Goal: Task Accomplishment & Management: Use online tool/utility

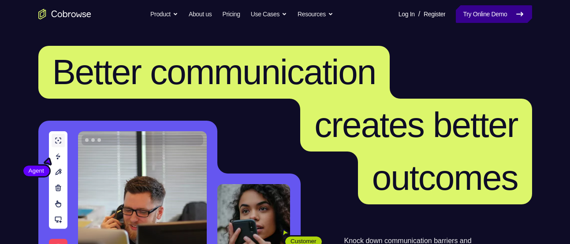
click at [494, 9] on link "Try Online Demo" at bounding box center [494, 14] width 76 height 18
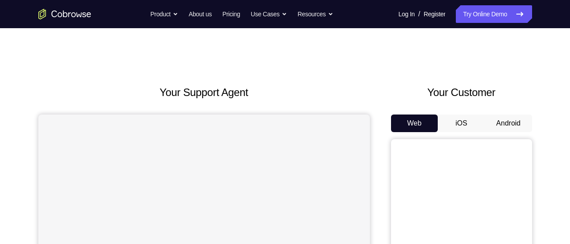
click at [514, 125] on button "Android" at bounding box center [508, 124] width 47 height 18
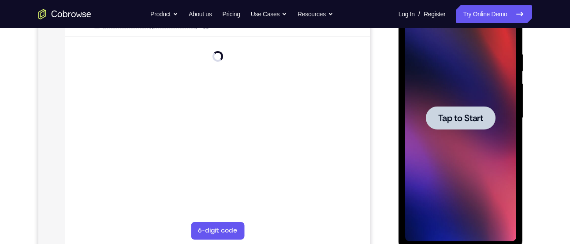
click at [468, 123] on div at bounding box center [461, 117] width 70 height 23
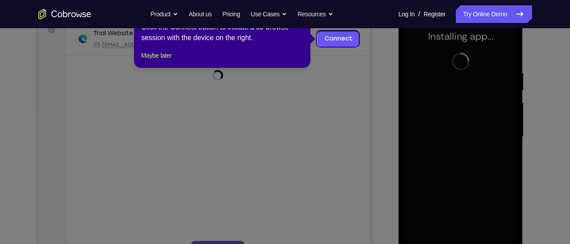
scroll to position [138, 0]
click at [155, 62] on button "Maybe later" at bounding box center [156, 56] width 30 height 11
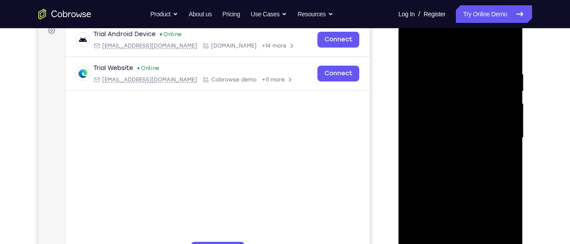
scroll to position [218, 0]
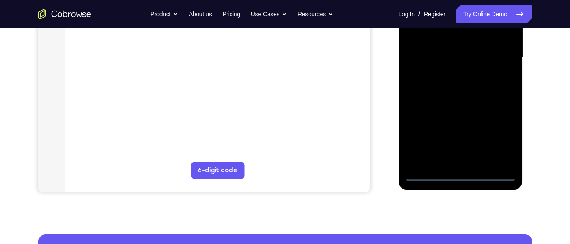
click at [462, 173] on div at bounding box center [460, 57] width 111 height 247
click at [501, 135] on div at bounding box center [460, 57] width 111 height 247
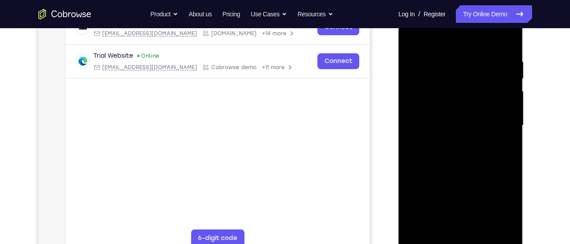
scroll to position [150, 0]
click at [452, 39] on div at bounding box center [460, 126] width 111 height 247
click at [499, 121] on div at bounding box center [460, 126] width 111 height 247
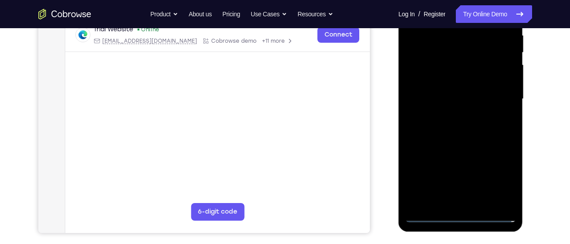
scroll to position [177, 0]
click at [449, 202] on div at bounding box center [460, 98] width 111 height 247
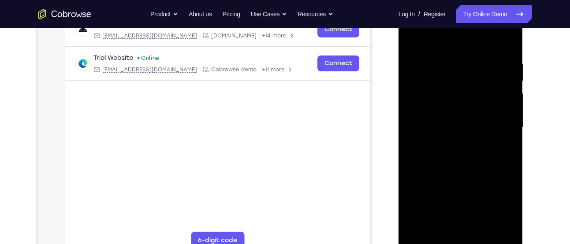
scroll to position [148, 0]
click at [456, 160] on div at bounding box center [460, 128] width 111 height 247
click at [450, 145] on div at bounding box center [460, 128] width 111 height 247
click at [454, 150] on div at bounding box center [460, 128] width 111 height 247
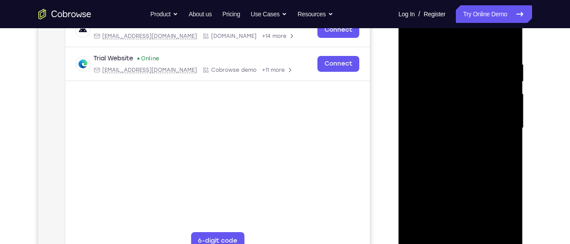
click at [507, 40] on div at bounding box center [460, 128] width 111 height 247
click at [476, 43] on div at bounding box center [460, 128] width 111 height 247
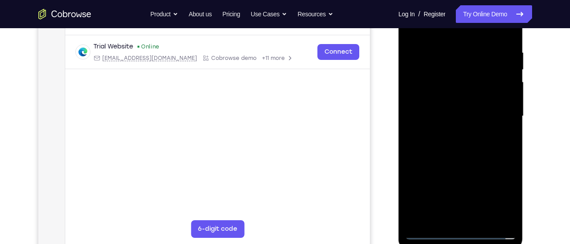
scroll to position [160, 0]
click at [450, 105] on div at bounding box center [460, 116] width 111 height 247
click at [440, 93] on div at bounding box center [460, 116] width 111 height 247
click at [466, 111] on div at bounding box center [460, 116] width 111 height 247
click at [460, 146] on div at bounding box center [460, 116] width 111 height 247
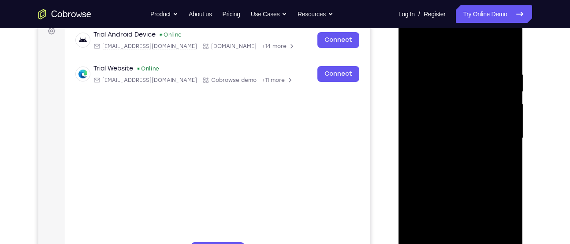
scroll to position [137, 0]
click at [508, 63] on div at bounding box center [460, 138] width 111 height 247
click at [509, 46] on div at bounding box center [460, 138] width 111 height 247
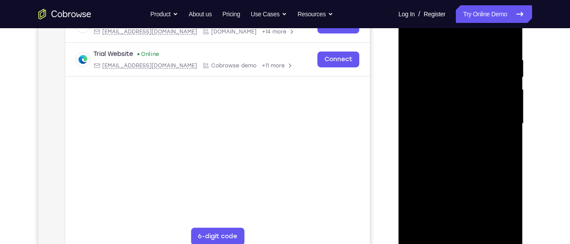
scroll to position [151, 0]
click at [483, 56] on div at bounding box center [460, 124] width 111 height 247
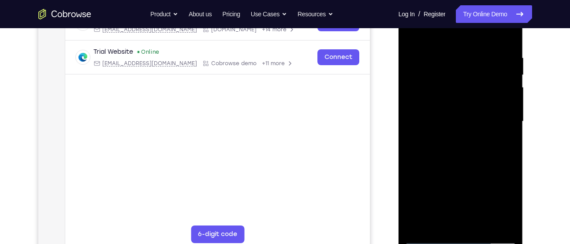
scroll to position [144, 0]
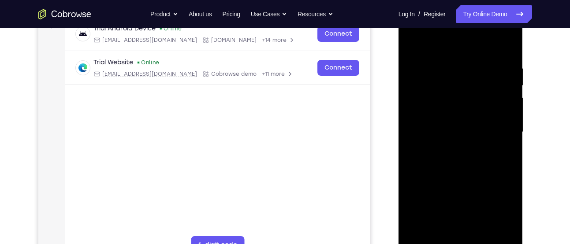
click at [494, 62] on div at bounding box center [460, 132] width 111 height 247
click at [466, 61] on div at bounding box center [460, 132] width 111 height 247
click at [476, 65] on div at bounding box center [460, 132] width 111 height 247
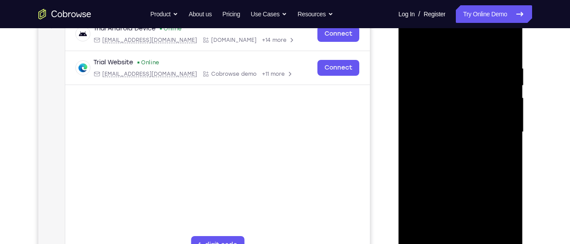
click at [476, 65] on div at bounding box center [460, 132] width 111 height 247
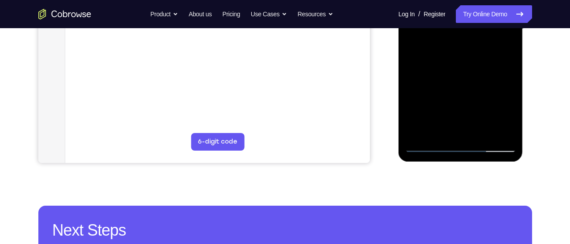
scroll to position [247, 0]
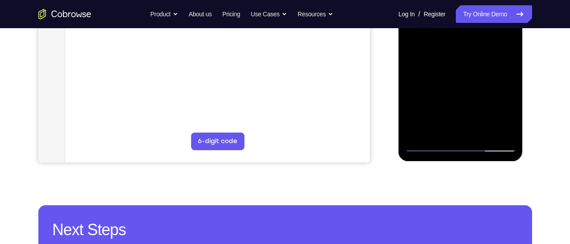
click at [419, 132] on div at bounding box center [460, 28] width 111 height 247
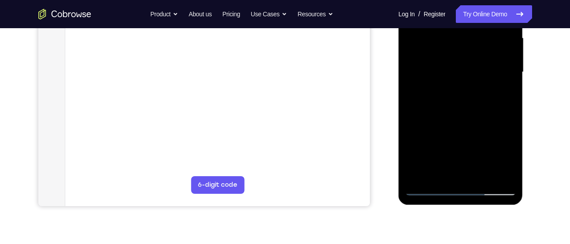
scroll to position [203, 0]
drag, startPoint x: 456, startPoint y: 138, endPoint x: 454, endPoint y: 75, distance: 63.1
click at [454, 75] on div at bounding box center [460, 73] width 111 height 247
click at [509, 93] on div at bounding box center [460, 73] width 111 height 247
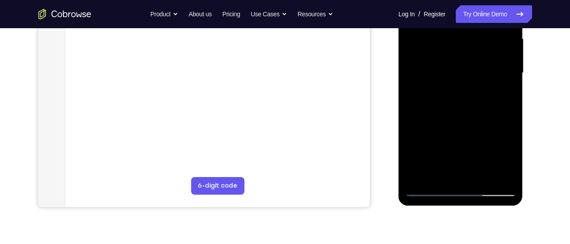
click at [509, 93] on div at bounding box center [460, 73] width 111 height 247
drag, startPoint x: 479, startPoint y: 111, endPoint x: 478, endPoint y: 79, distance: 32.2
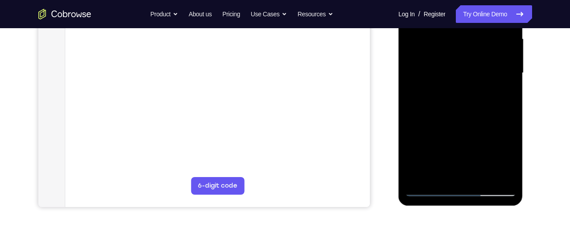
click at [478, 79] on div at bounding box center [460, 73] width 111 height 247
drag, startPoint x: 465, startPoint y: 125, endPoint x: 463, endPoint y: 71, distance: 53.8
click at [463, 71] on div at bounding box center [460, 73] width 111 height 247
drag, startPoint x: 460, startPoint y: 137, endPoint x: 461, endPoint y: 82, distance: 55.6
click at [461, 82] on div at bounding box center [460, 73] width 111 height 247
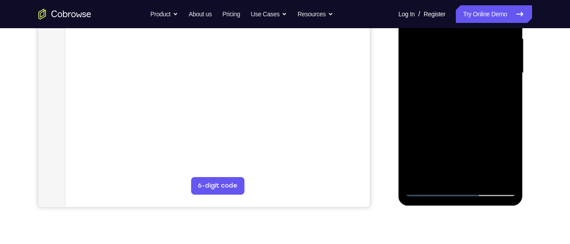
drag, startPoint x: 460, startPoint y: 119, endPoint x: 452, endPoint y: 71, distance: 47.8
click at [452, 71] on div at bounding box center [460, 73] width 111 height 247
drag, startPoint x: 464, startPoint y: 128, endPoint x: 463, endPoint y: 79, distance: 49.9
click at [463, 79] on div at bounding box center [460, 73] width 111 height 247
drag, startPoint x: 462, startPoint y: 135, endPoint x: 458, endPoint y: 136, distance: 4.5
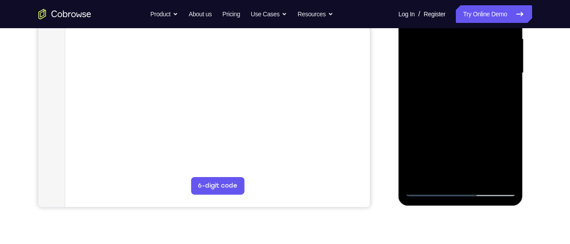
click at [458, 136] on div at bounding box center [460, 73] width 111 height 247
click at [413, 146] on div at bounding box center [460, 73] width 111 height 247
drag, startPoint x: 462, startPoint y: 145, endPoint x: 451, endPoint y: 34, distance: 110.8
click at [451, 34] on div at bounding box center [460, 73] width 111 height 247
drag, startPoint x: 455, startPoint y: 126, endPoint x: 455, endPoint y: 56, distance: 69.2
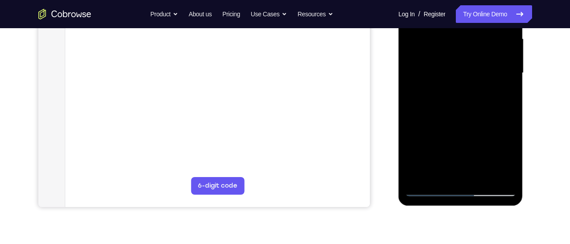
click at [455, 56] on div at bounding box center [460, 73] width 111 height 247
drag, startPoint x: 466, startPoint y: 123, endPoint x: 469, endPoint y: 57, distance: 65.8
click at [469, 57] on div at bounding box center [460, 73] width 111 height 247
drag, startPoint x: 471, startPoint y: 136, endPoint x: 467, endPoint y: 55, distance: 80.8
click at [467, 55] on div at bounding box center [460, 73] width 111 height 247
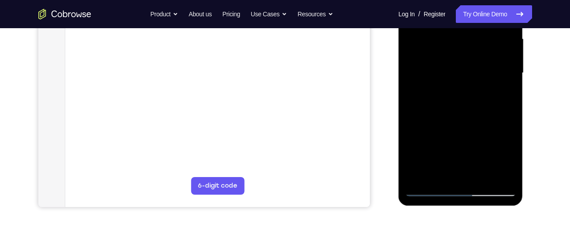
drag, startPoint x: 477, startPoint y: 140, endPoint x: 475, endPoint y: 70, distance: 69.7
click at [475, 70] on div at bounding box center [460, 73] width 111 height 247
drag, startPoint x: 471, startPoint y: 131, endPoint x: 464, endPoint y: 58, distance: 73.9
click at [464, 58] on div at bounding box center [460, 73] width 111 height 247
drag, startPoint x: 464, startPoint y: 145, endPoint x: 462, endPoint y: 75, distance: 69.7
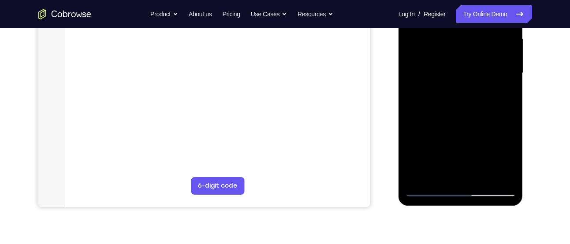
click at [462, 75] on div at bounding box center [460, 73] width 111 height 247
drag, startPoint x: 471, startPoint y: 122, endPoint x: 467, endPoint y: 109, distance: 13.7
click at [467, 109] on div at bounding box center [460, 73] width 111 height 247
click at [510, 92] on div at bounding box center [460, 73] width 111 height 247
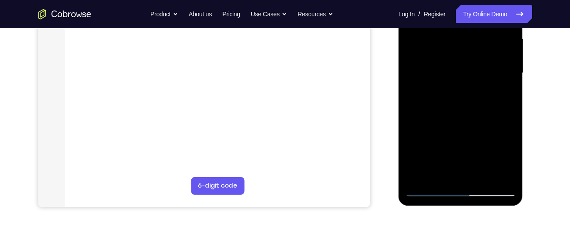
click at [510, 92] on div at bounding box center [460, 73] width 111 height 247
drag, startPoint x: 452, startPoint y: 122, endPoint x: 441, endPoint y: 75, distance: 47.9
click at [441, 75] on div at bounding box center [460, 73] width 111 height 247
click at [411, 127] on div at bounding box center [460, 73] width 111 height 247
drag, startPoint x: 469, startPoint y: 133, endPoint x: 453, endPoint y: 48, distance: 86.9
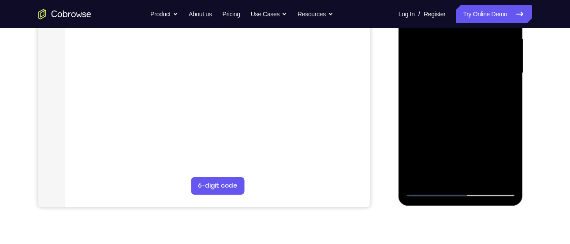
click at [453, 48] on div at bounding box center [460, 73] width 111 height 247
drag, startPoint x: 454, startPoint y: 122, endPoint x: 452, endPoint y: 67, distance: 55.6
click at [452, 67] on div at bounding box center [460, 73] width 111 height 247
drag, startPoint x: 468, startPoint y: 121, endPoint x: 461, endPoint y: 45, distance: 76.6
click at [461, 45] on div at bounding box center [460, 73] width 111 height 247
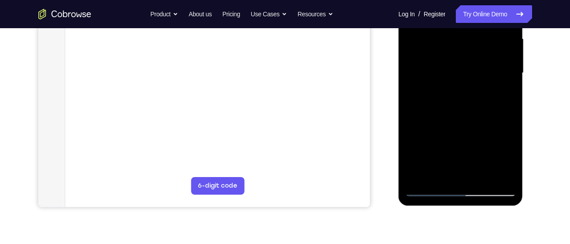
drag, startPoint x: 460, startPoint y: 129, endPoint x: 456, endPoint y: 56, distance: 72.9
click at [456, 56] on div at bounding box center [460, 73] width 111 height 247
drag, startPoint x: 467, startPoint y: 129, endPoint x: 462, endPoint y: 71, distance: 58.9
click at [462, 71] on div at bounding box center [460, 73] width 111 height 247
click at [512, 60] on div at bounding box center [460, 73] width 111 height 247
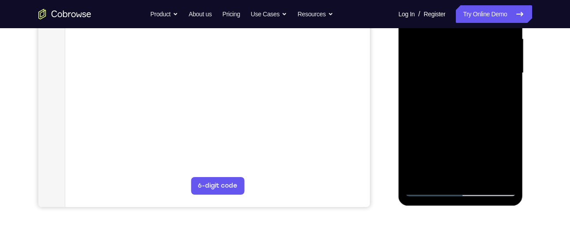
click at [512, 60] on div at bounding box center [460, 73] width 111 height 247
drag, startPoint x: 454, startPoint y: 153, endPoint x: 450, endPoint y: 101, distance: 51.7
click at [450, 101] on div at bounding box center [460, 73] width 111 height 247
drag, startPoint x: 445, startPoint y: 157, endPoint x: 454, endPoint y: 72, distance: 84.7
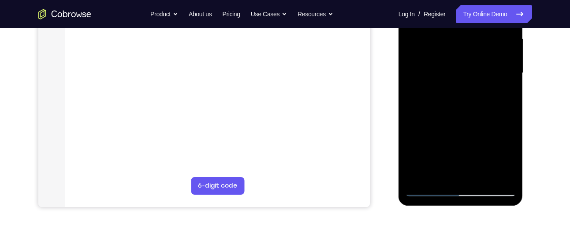
click at [454, 72] on div at bounding box center [460, 73] width 111 height 247
drag, startPoint x: 453, startPoint y: 153, endPoint x: 456, endPoint y: 49, distance: 104.1
click at [456, 49] on div at bounding box center [460, 73] width 111 height 247
drag, startPoint x: 457, startPoint y: 145, endPoint x: 461, endPoint y: 70, distance: 75.1
click at [461, 70] on div at bounding box center [460, 73] width 111 height 247
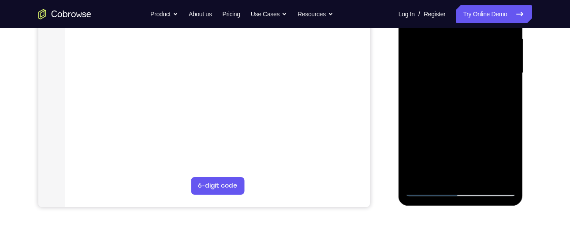
click at [480, 176] on div at bounding box center [460, 73] width 111 height 247
click at [455, 117] on div at bounding box center [460, 73] width 111 height 247
click at [428, 187] on div at bounding box center [460, 73] width 111 height 247
drag, startPoint x: 469, startPoint y: 108, endPoint x: 469, endPoint y: 161, distance: 53.4
click at [469, 161] on div at bounding box center [460, 73] width 111 height 247
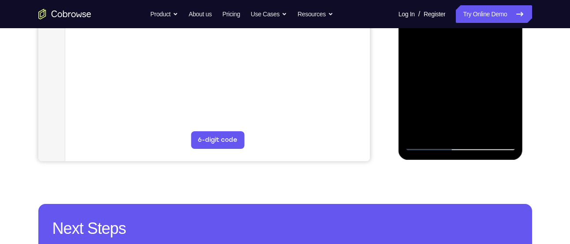
scroll to position [250, 0]
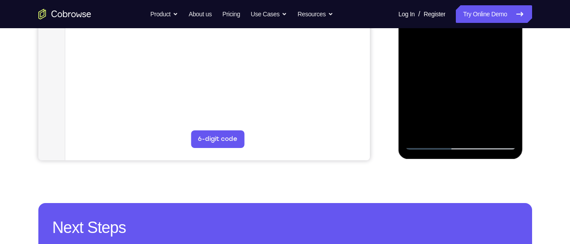
click at [439, 131] on div at bounding box center [460, 26] width 111 height 247
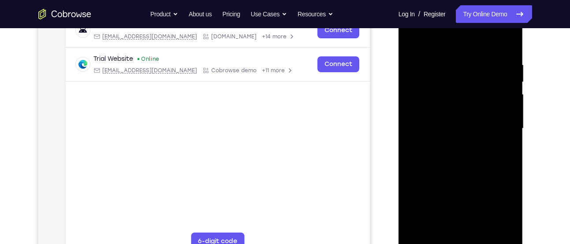
scroll to position [132, 0]
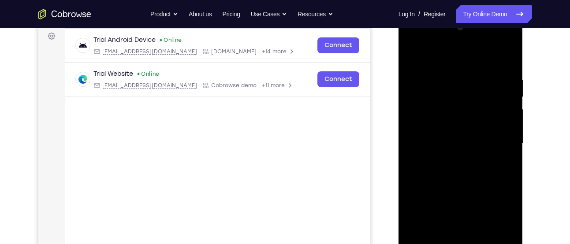
click at [454, 53] on div at bounding box center [460, 143] width 111 height 247
click at [435, 81] on div at bounding box center [460, 143] width 111 height 247
drag, startPoint x: 477, startPoint y: 135, endPoint x: 473, endPoint y: 59, distance: 76.0
click at [473, 59] on div at bounding box center [460, 143] width 111 height 247
click at [420, 141] on div at bounding box center [460, 143] width 111 height 247
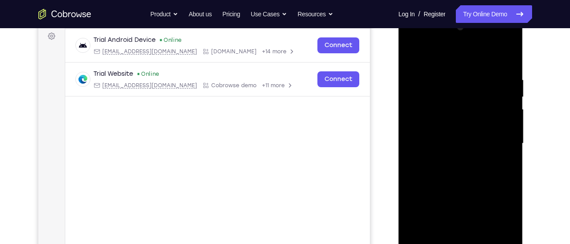
click at [510, 99] on div at bounding box center [460, 143] width 111 height 247
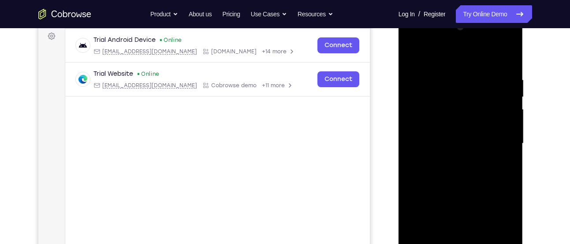
drag, startPoint x: 478, startPoint y: 161, endPoint x: 472, endPoint y: 79, distance: 82.3
click at [472, 79] on div at bounding box center [460, 143] width 111 height 247
drag, startPoint x: 474, startPoint y: 188, endPoint x: 459, endPoint y: 69, distance: 120.1
click at [459, 69] on div at bounding box center [460, 143] width 111 height 247
drag, startPoint x: 482, startPoint y: 187, endPoint x: 468, endPoint y: 69, distance: 119.5
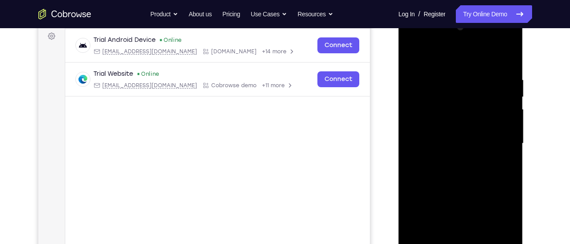
click at [468, 69] on div at bounding box center [460, 143] width 111 height 247
click at [508, 101] on div at bounding box center [460, 143] width 111 height 247
click at [412, 55] on div at bounding box center [460, 143] width 111 height 247
click at [419, 83] on div at bounding box center [460, 143] width 111 height 247
click at [510, 32] on div at bounding box center [460, 143] width 111 height 247
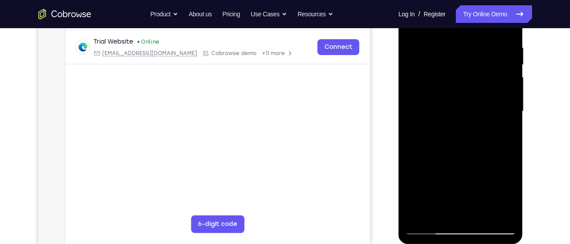
scroll to position [163, 0]
click at [417, 102] on div at bounding box center [460, 112] width 111 height 247
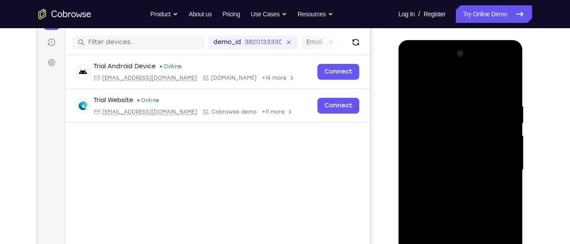
scroll to position [105, 0]
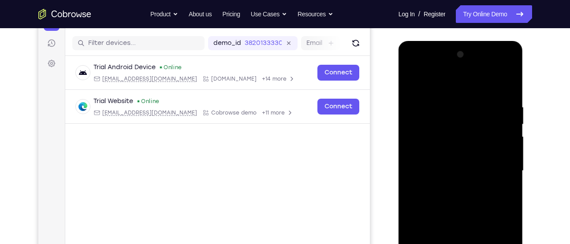
click at [513, 103] on div at bounding box center [460, 171] width 111 height 247
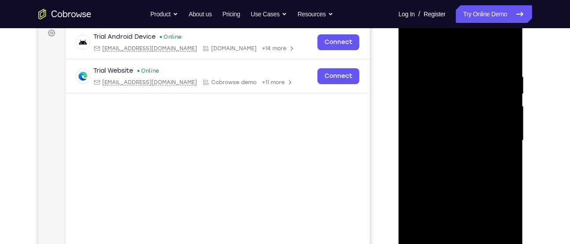
scroll to position [136, 0]
click at [510, 87] on div at bounding box center [460, 140] width 111 height 247
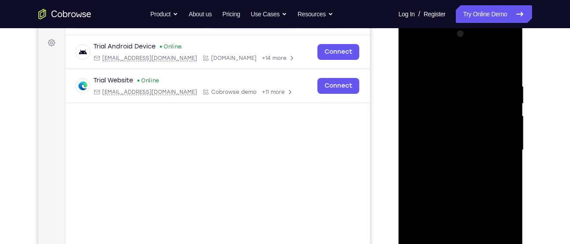
scroll to position [122, 0]
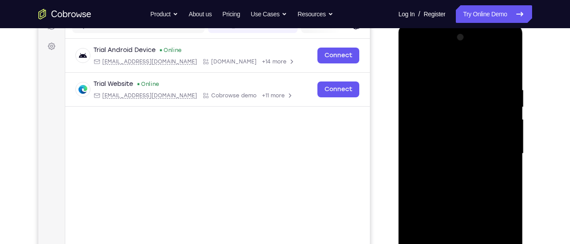
click at [489, 41] on div at bounding box center [460, 153] width 111 height 247
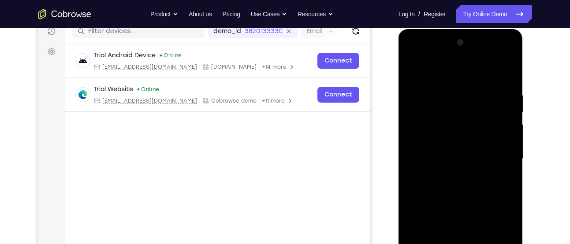
scroll to position [116, 0]
click at [407, 98] on div at bounding box center [460, 159] width 111 height 247
click at [512, 93] on div at bounding box center [460, 159] width 111 height 247
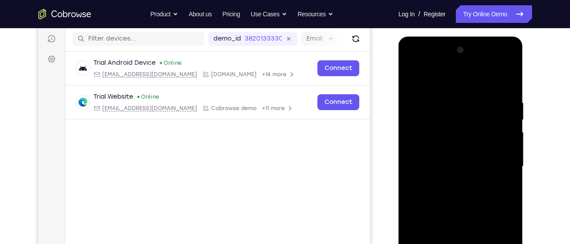
scroll to position [104, 0]
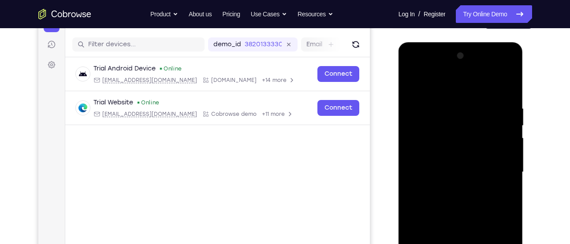
click at [510, 60] on div at bounding box center [460, 172] width 111 height 247
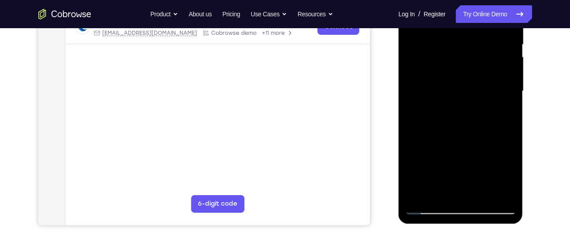
scroll to position [191, 0]
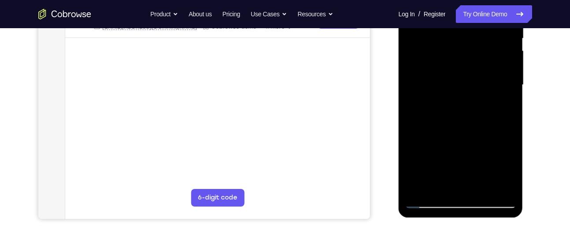
click at [434, 79] on div at bounding box center [460, 85] width 111 height 247
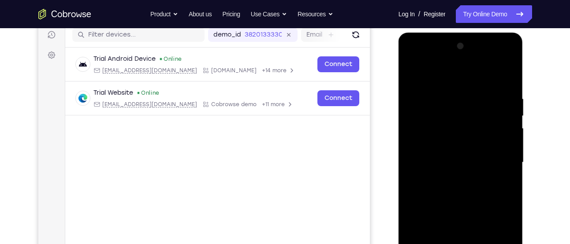
scroll to position [111, 0]
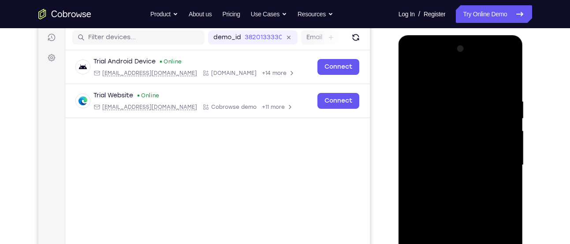
click at [508, 53] on div at bounding box center [460, 165] width 111 height 247
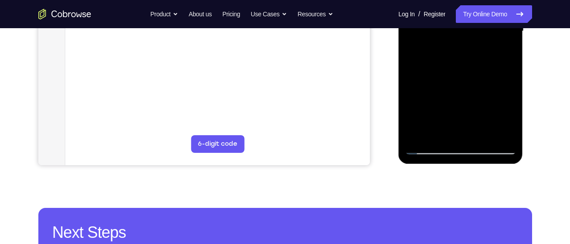
scroll to position [245, 0]
drag, startPoint x: 471, startPoint y: 92, endPoint x: 852, endPoint y: -92, distance: 422.7
click at [453, 7] on div at bounding box center [460, 30] width 111 height 247
drag, startPoint x: 464, startPoint y: 57, endPoint x: 464, endPoint y: 169, distance: 112.0
click at [464, 165] on html "Online web based iOS Simulators and Android Emulators. Run iPhone, iPad, Mobile…" at bounding box center [462, 33] width 126 height 265
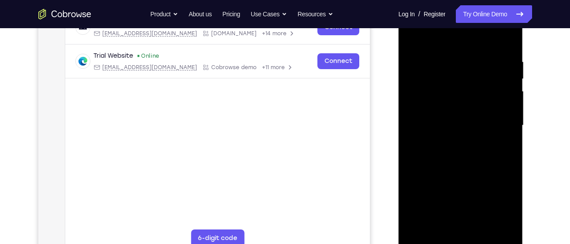
scroll to position [150, 0]
click at [499, 147] on div at bounding box center [460, 126] width 111 height 247
click at [447, 49] on div at bounding box center [460, 126] width 111 height 247
drag, startPoint x: 456, startPoint y: 116, endPoint x: 460, endPoint y: 56, distance: 61.0
click at [460, 56] on div at bounding box center [460, 126] width 111 height 247
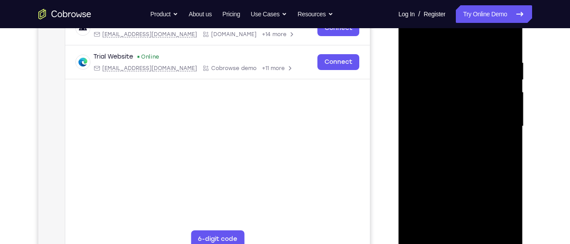
drag, startPoint x: 454, startPoint y: 114, endPoint x: 454, endPoint y: 82, distance: 32.2
click at [454, 82] on div at bounding box center [460, 126] width 111 height 247
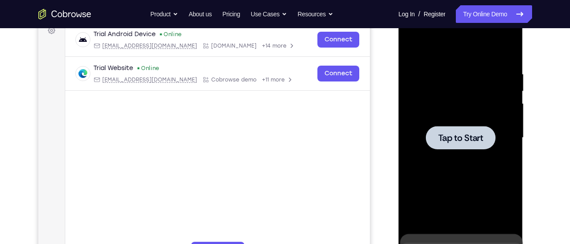
scroll to position [139, 0]
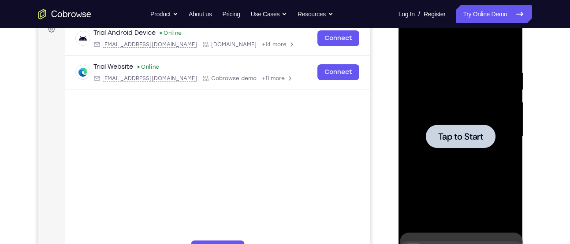
click at [450, 134] on span "Tap to Start" at bounding box center [460, 136] width 45 height 9
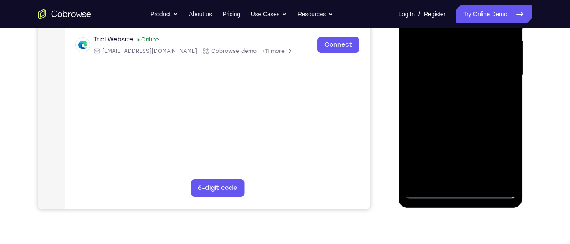
scroll to position [201, 0]
click at [460, 191] on div at bounding box center [460, 74] width 111 height 247
click at [505, 148] on div at bounding box center [460, 74] width 111 height 247
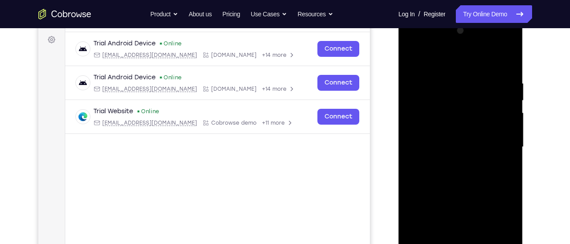
scroll to position [123, 0]
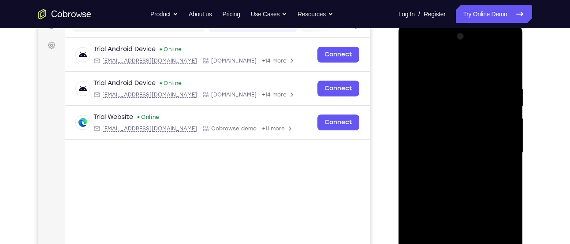
click at [451, 69] on div at bounding box center [460, 153] width 111 height 247
click at [497, 147] on div at bounding box center [460, 153] width 111 height 247
click at [451, 168] on div at bounding box center [460, 153] width 111 height 247
click at [435, 142] on div at bounding box center [460, 153] width 111 height 247
click at [426, 136] on div at bounding box center [460, 153] width 111 height 247
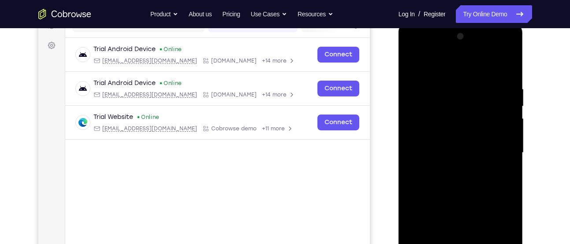
click at [445, 152] on div at bounding box center [460, 153] width 111 height 247
click at [451, 183] on div at bounding box center [460, 153] width 111 height 247
click at [512, 76] on div at bounding box center [460, 153] width 111 height 247
drag, startPoint x: 462, startPoint y: 168, endPoint x: 456, endPoint y: 72, distance: 96.3
click at [456, 72] on div at bounding box center [460, 153] width 111 height 247
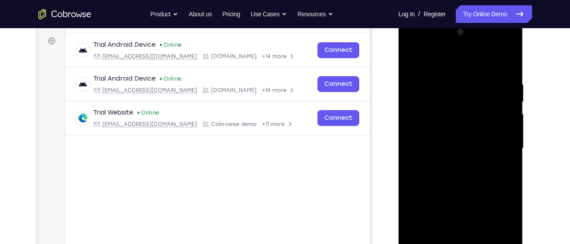
scroll to position [127, 0]
drag, startPoint x: 459, startPoint y: 165, endPoint x: 460, endPoint y: 104, distance: 60.9
click at [460, 104] on div at bounding box center [460, 149] width 111 height 247
drag, startPoint x: 460, startPoint y: 198, endPoint x: 461, endPoint y: 107, distance: 91.3
click at [461, 107] on div at bounding box center [460, 149] width 111 height 247
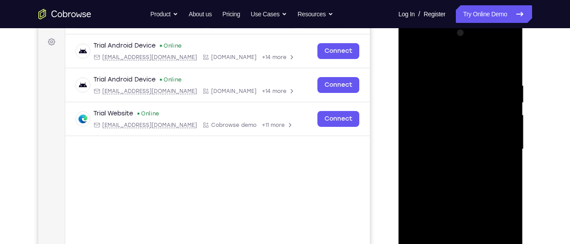
drag, startPoint x: 459, startPoint y: 196, endPoint x: 460, endPoint y: 112, distance: 84.7
click at [460, 112] on div at bounding box center [460, 149] width 111 height 247
drag, startPoint x: 462, startPoint y: 194, endPoint x: 460, endPoint y: 108, distance: 86.5
click at [460, 108] on div at bounding box center [460, 149] width 111 height 247
drag, startPoint x: 460, startPoint y: 197, endPoint x: 476, endPoint y: 90, distance: 108.3
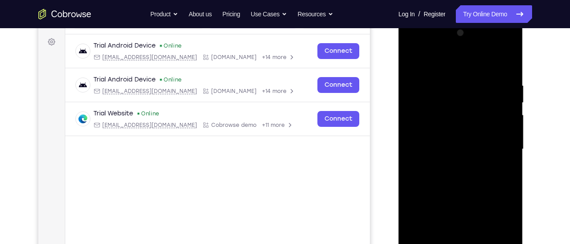
click at [476, 90] on div at bounding box center [460, 149] width 111 height 247
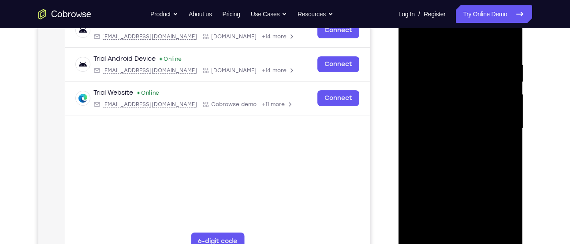
scroll to position [148, 0]
click at [439, 228] on div at bounding box center [460, 128] width 111 height 247
click at [470, 40] on div at bounding box center [460, 128] width 111 height 247
click at [447, 55] on div at bounding box center [460, 128] width 111 height 247
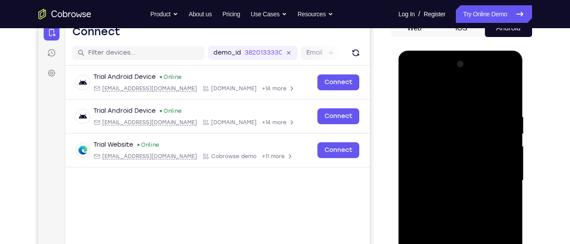
scroll to position [93, 0]
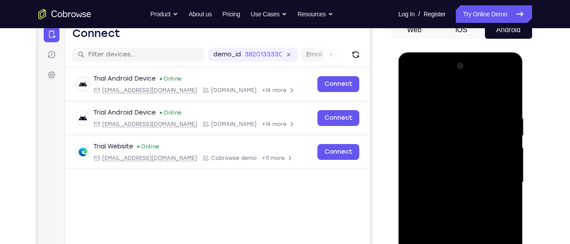
drag, startPoint x: 474, startPoint y: 123, endPoint x: 475, endPoint y: 225, distance: 101.9
click at [475, 225] on div at bounding box center [460, 182] width 111 height 247
click at [499, 172] on div at bounding box center [460, 182] width 111 height 247
click at [452, 105] on div at bounding box center [460, 182] width 111 height 247
drag, startPoint x: 456, startPoint y: 176, endPoint x: 458, endPoint y: 118, distance: 57.8
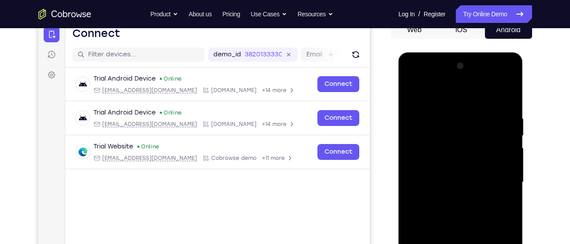
click at [458, 118] on div at bounding box center [460, 182] width 111 height 247
drag, startPoint x: 458, startPoint y: 174, endPoint x: 458, endPoint y: 121, distance: 52.9
click at [458, 121] on div at bounding box center [460, 182] width 111 height 247
click at [441, 149] on div at bounding box center [460, 182] width 111 height 247
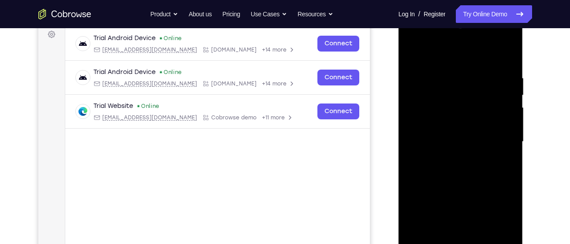
scroll to position [135, 0]
click at [436, 157] on div at bounding box center [460, 141] width 111 height 247
click at [499, 132] on div at bounding box center [460, 141] width 111 height 247
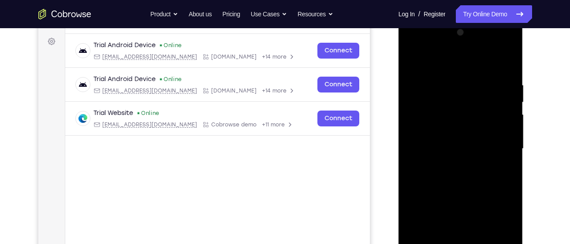
drag, startPoint x: 438, startPoint y: 116, endPoint x: 433, endPoint y: 203, distance: 87.0
click at [433, 203] on div at bounding box center [460, 149] width 111 height 247
click at [450, 69] on div at bounding box center [460, 149] width 111 height 247
click at [418, 163] on div at bounding box center [460, 149] width 111 height 247
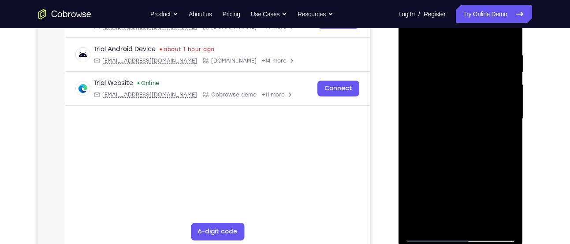
scroll to position [157, 0]
drag, startPoint x: 454, startPoint y: 130, endPoint x: 464, endPoint y: 83, distance: 47.2
click at [464, 83] on div at bounding box center [460, 118] width 111 height 247
drag, startPoint x: 461, startPoint y: 169, endPoint x: 465, endPoint y: 56, distance: 113.0
click at [465, 56] on div at bounding box center [460, 118] width 111 height 247
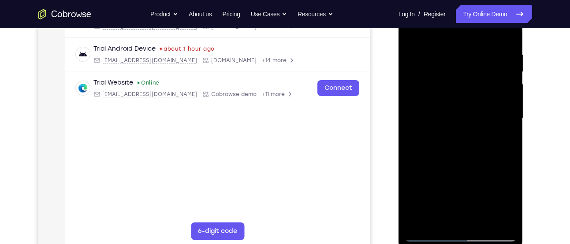
drag, startPoint x: 471, startPoint y: 180, endPoint x: 479, endPoint y: 80, distance: 100.5
click at [479, 80] on div at bounding box center [460, 118] width 111 height 247
click at [440, 223] on div at bounding box center [460, 118] width 111 height 247
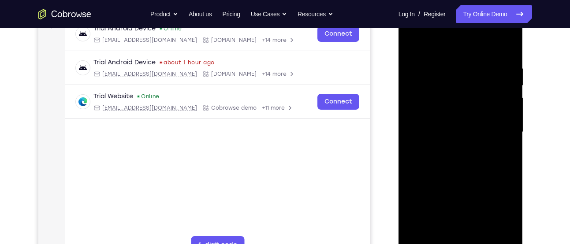
scroll to position [149, 0]
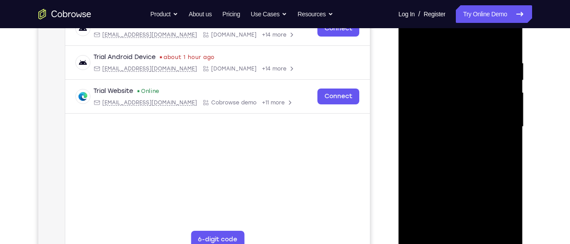
drag, startPoint x: 475, startPoint y: 108, endPoint x: 469, endPoint y: 175, distance: 66.8
click at [469, 175] on div at bounding box center [460, 127] width 111 height 247
drag, startPoint x: 464, startPoint y: 93, endPoint x: 457, endPoint y: 193, distance: 99.5
click at [457, 193] on div at bounding box center [460, 127] width 111 height 247
click at [422, 170] on div at bounding box center [460, 127] width 111 height 247
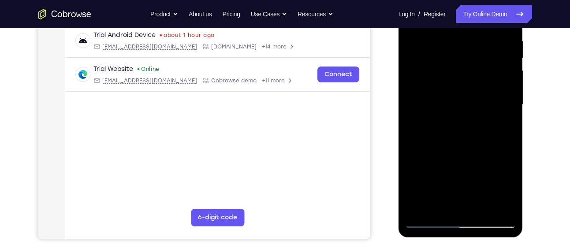
scroll to position [170, 0]
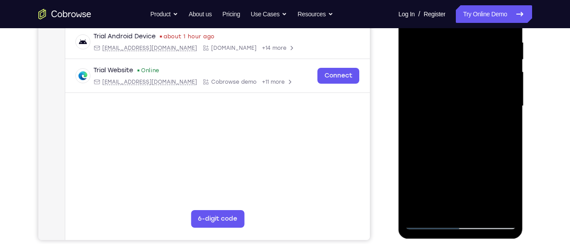
drag, startPoint x: 477, startPoint y: 162, endPoint x: 476, endPoint y: 100, distance: 61.7
click at [476, 100] on div at bounding box center [460, 106] width 111 height 247
drag, startPoint x: 470, startPoint y: 173, endPoint x: 471, endPoint y: 90, distance: 82.9
click at [471, 90] on div at bounding box center [460, 106] width 111 height 247
drag, startPoint x: 468, startPoint y: 159, endPoint x: 471, endPoint y: 58, distance: 101.0
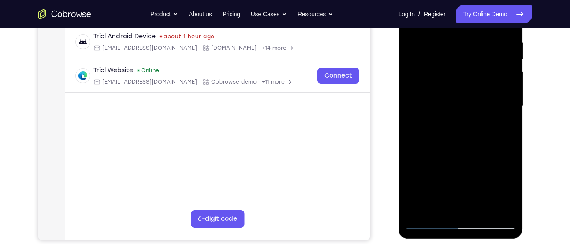
click at [471, 58] on div at bounding box center [460, 106] width 111 height 247
click at [512, 92] on div at bounding box center [460, 106] width 111 height 247
drag, startPoint x: 456, startPoint y: 149, endPoint x: 452, endPoint y: 7, distance: 142.1
click at [452, 7] on div at bounding box center [460, 106] width 111 height 247
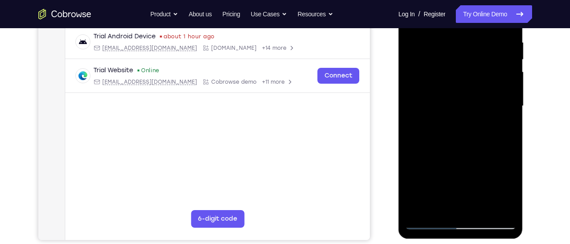
drag, startPoint x: 458, startPoint y: 162, endPoint x: 455, endPoint y: 38, distance: 124.4
click at [455, 38] on div at bounding box center [460, 106] width 111 height 247
drag, startPoint x: 457, startPoint y: 110, endPoint x: 456, endPoint y: 33, distance: 76.7
click at [456, 33] on div at bounding box center [460, 106] width 111 height 247
click at [440, 206] on div at bounding box center [460, 106] width 111 height 247
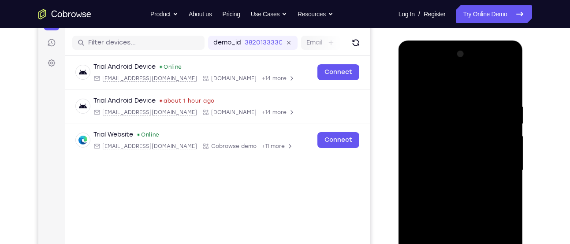
scroll to position [105, 0]
click at [461, 81] on div at bounding box center [460, 171] width 111 height 247
drag, startPoint x: 452, startPoint y: 154, endPoint x: 451, endPoint y: 187, distance: 33.1
click at [451, 187] on div at bounding box center [460, 171] width 111 height 247
click at [443, 97] on div at bounding box center [460, 171] width 111 height 247
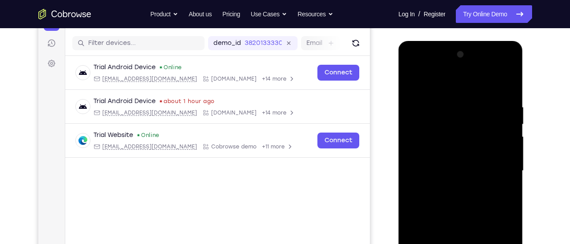
drag, startPoint x: 465, startPoint y: 146, endPoint x: 456, endPoint y: 56, distance: 90.0
click at [456, 56] on div at bounding box center [460, 171] width 111 height 247
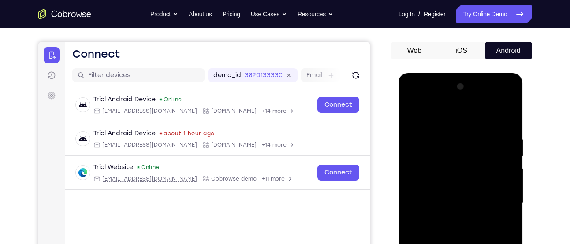
scroll to position [71, 0]
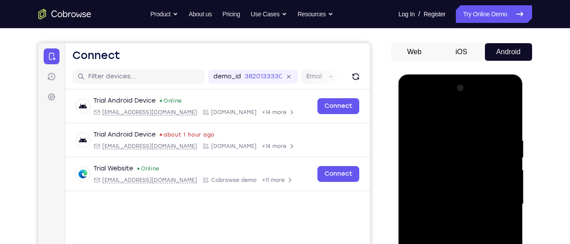
click at [412, 113] on div at bounding box center [460, 204] width 111 height 247
click at [445, 135] on div at bounding box center [460, 204] width 111 height 247
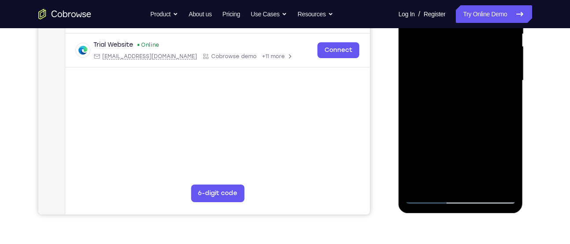
scroll to position [95, 0]
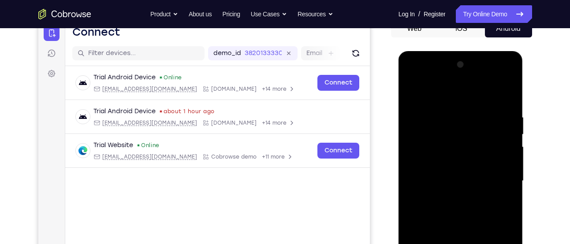
click at [411, 90] on div at bounding box center [460, 181] width 111 height 247
click at [450, 112] on div at bounding box center [460, 181] width 111 height 247
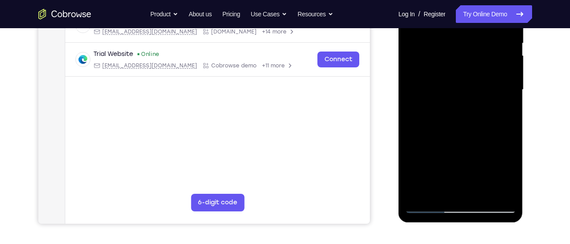
scroll to position [187, 0]
click at [455, 165] on div at bounding box center [460, 89] width 111 height 247
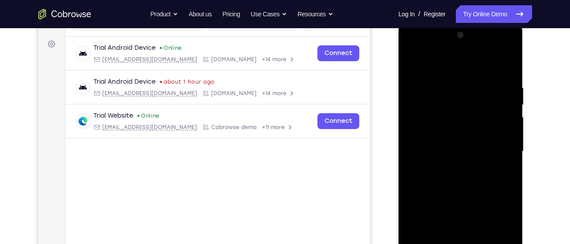
scroll to position [118, 0]
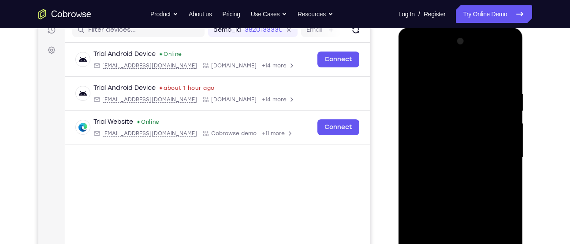
click at [413, 64] on div at bounding box center [460, 157] width 111 height 247
click at [412, 67] on div at bounding box center [460, 157] width 111 height 247
click at [492, 69] on div at bounding box center [460, 157] width 111 height 247
drag, startPoint x: 457, startPoint y: 150, endPoint x: 457, endPoint y: 183, distance: 33.5
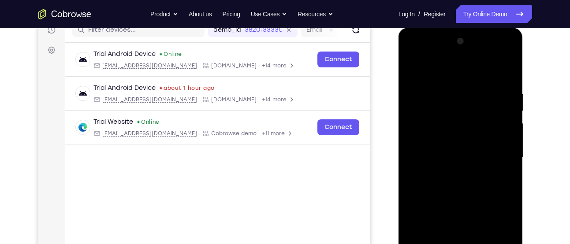
click at [457, 183] on div at bounding box center [460, 157] width 111 height 247
click at [458, 86] on div at bounding box center [460, 157] width 111 height 247
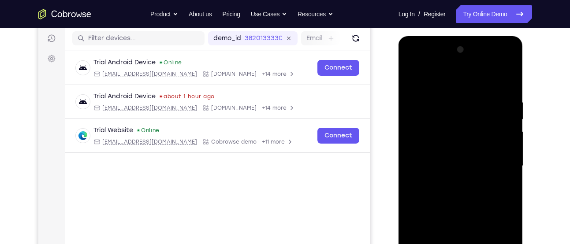
scroll to position [103, 0]
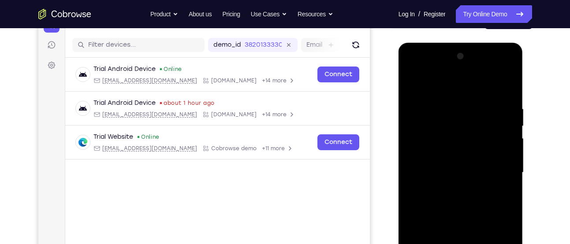
click at [411, 79] on div at bounding box center [460, 172] width 111 height 247
click at [441, 116] on div at bounding box center [460, 172] width 111 height 247
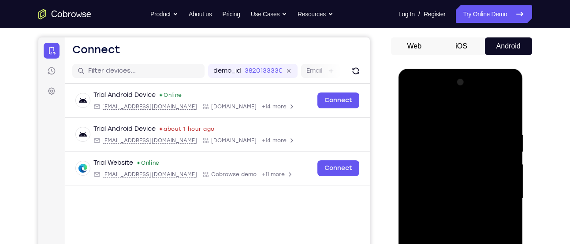
scroll to position [74, 0]
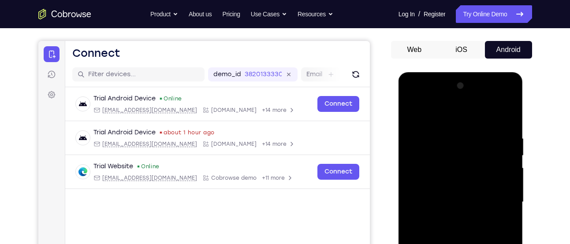
click at [414, 110] on div at bounding box center [460, 202] width 111 height 247
click at [496, 114] on div at bounding box center [460, 202] width 111 height 247
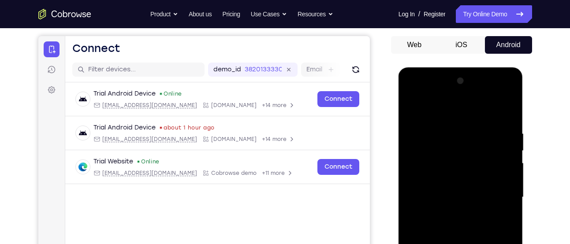
scroll to position [78, 0]
click at [491, 106] on div at bounding box center [460, 198] width 111 height 247
click at [429, 107] on div at bounding box center [460, 198] width 111 height 247
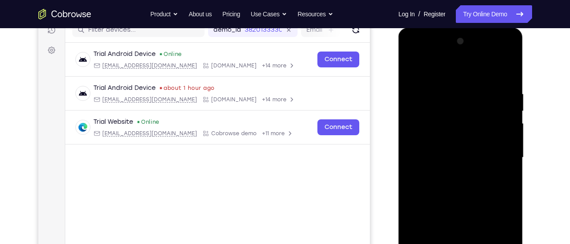
scroll to position [119, 0]
click at [449, 66] on div at bounding box center [460, 157] width 111 height 247
click at [424, 67] on div at bounding box center [460, 157] width 111 height 247
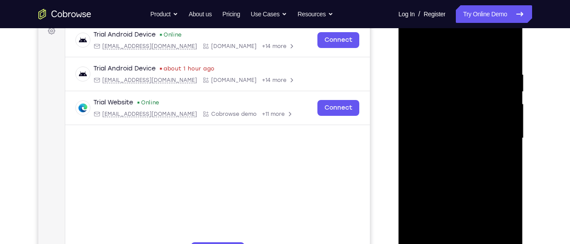
scroll to position [138, 0]
click at [419, 164] on div at bounding box center [460, 138] width 111 height 247
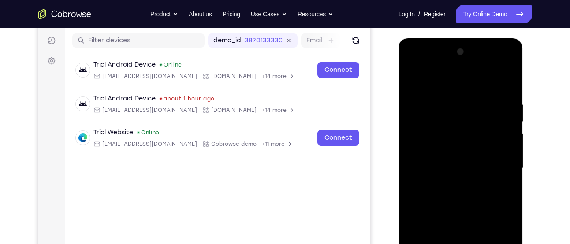
scroll to position [153, 0]
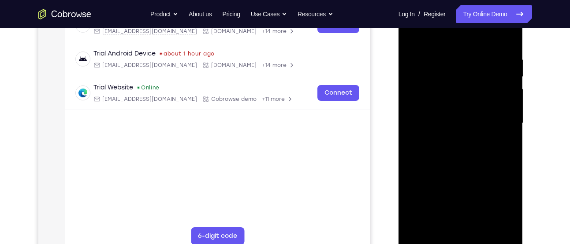
click at [510, 32] on div at bounding box center [460, 123] width 111 height 247
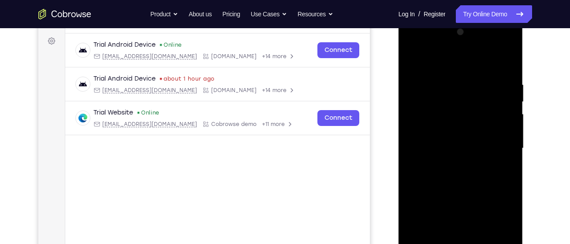
scroll to position [127, 0]
click at [482, 79] on div at bounding box center [460, 149] width 111 height 247
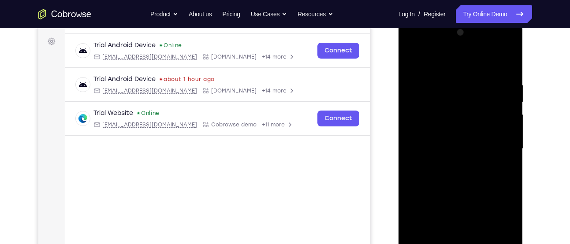
click at [443, 77] on div at bounding box center [460, 149] width 111 height 247
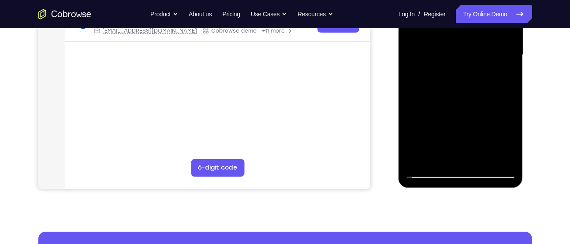
scroll to position [209, 0]
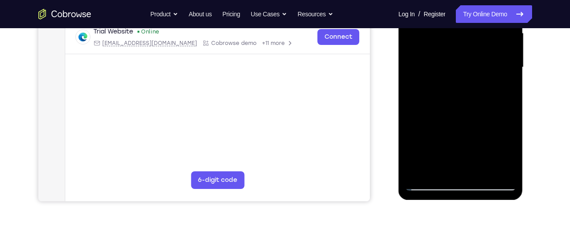
click at [426, 125] on div at bounding box center [460, 67] width 111 height 247
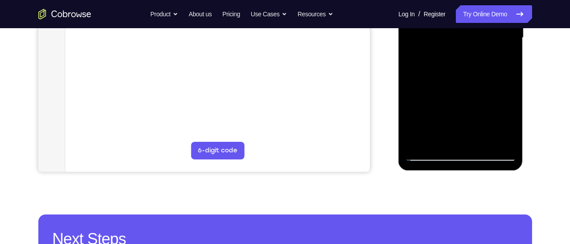
scroll to position [241, 0]
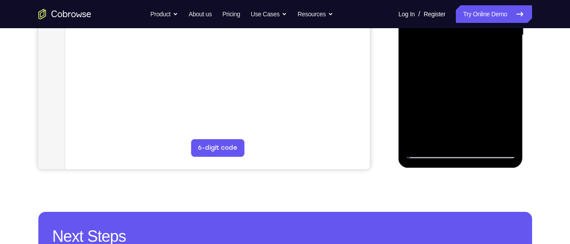
drag, startPoint x: 471, startPoint y: 94, endPoint x: 472, endPoint y: 60, distance: 34.4
click at [472, 60] on div at bounding box center [460, 35] width 111 height 247
click at [426, 91] on div at bounding box center [460, 35] width 111 height 247
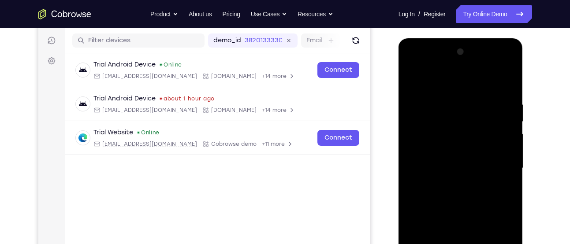
scroll to position [107, 0]
drag, startPoint x: 466, startPoint y: 154, endPoint x: 466, endPoint y: 232, distance: 77.6
click at [466, 232] on div at bounding box center [460, 168] width 111 height 247
click at [446, 104] on div at bounding box center [460, 168] width 111 height 247
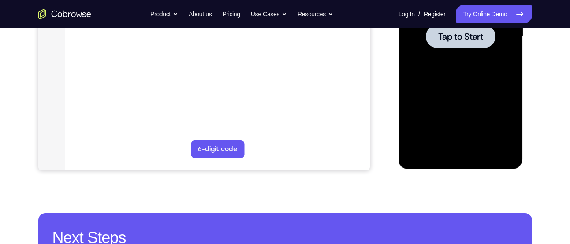
scroll to position [240, 0]
